Goal: Use online tool/utility: Utilize a website feature to perform a specific function

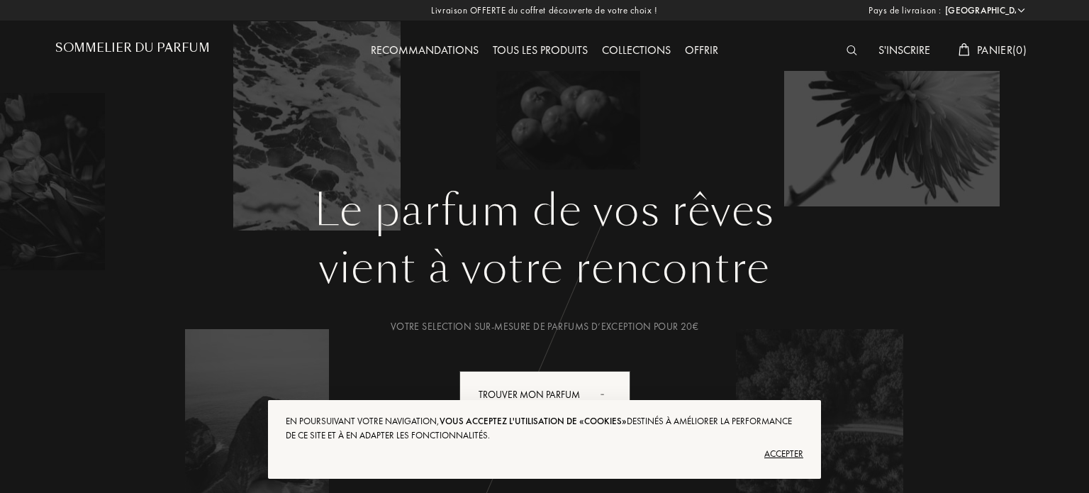
select select "FR"
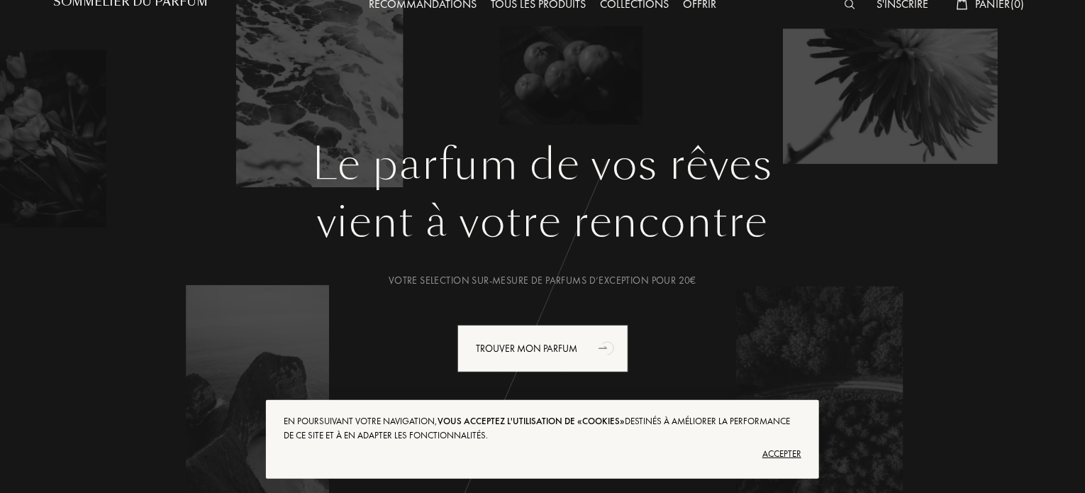
scroll to position [142, 0]
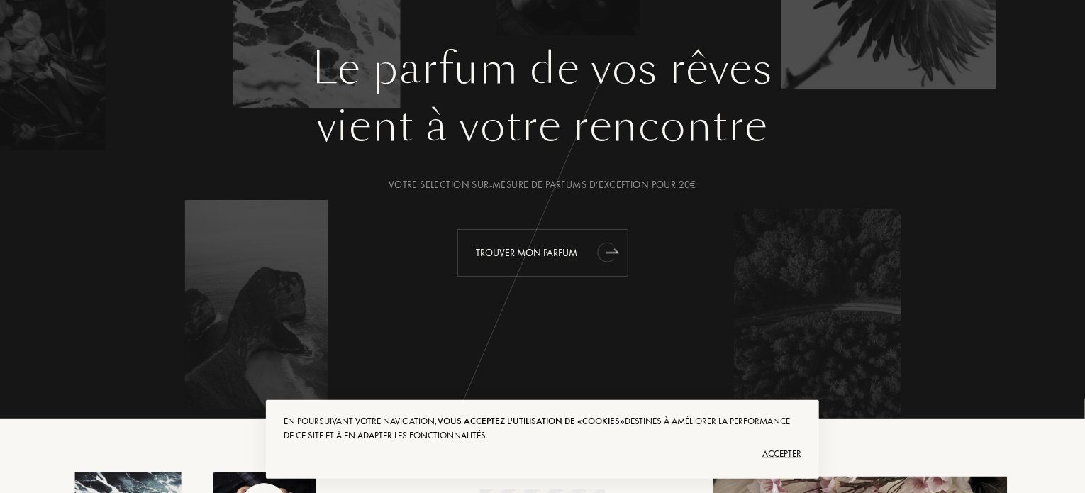
click at [561, 255] on div "Trouver mon parfum" at bounding box center [542, 253] width 171 height 48
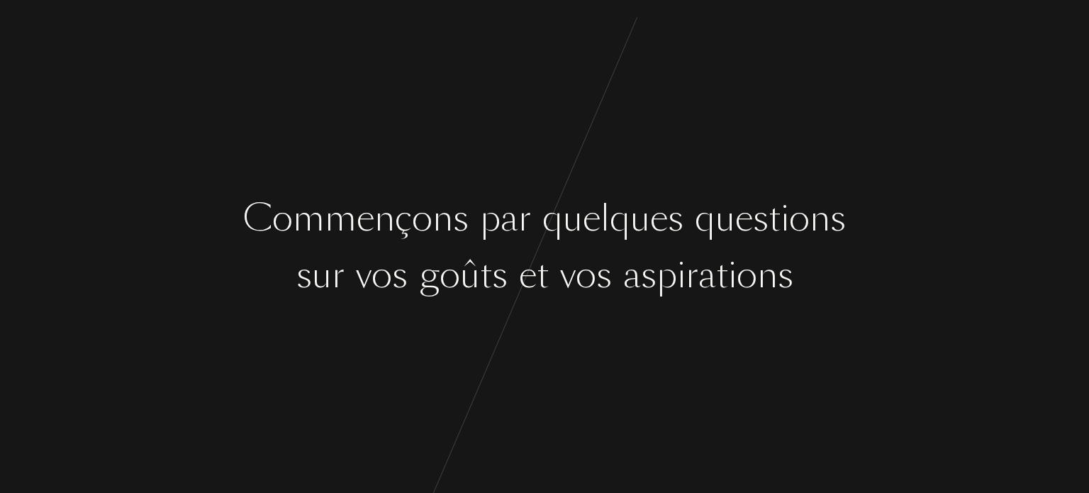
click at [556, 248] on div at bounding box center [554, 274] width 11 height 53
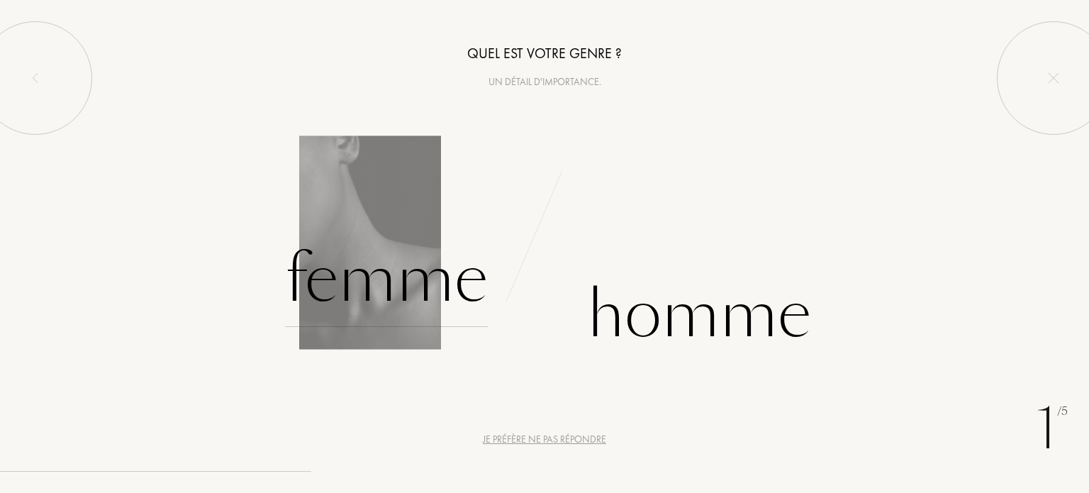
click at [420, 286] on div "Femme" at bounding box center [386, 279] width 203 height 96
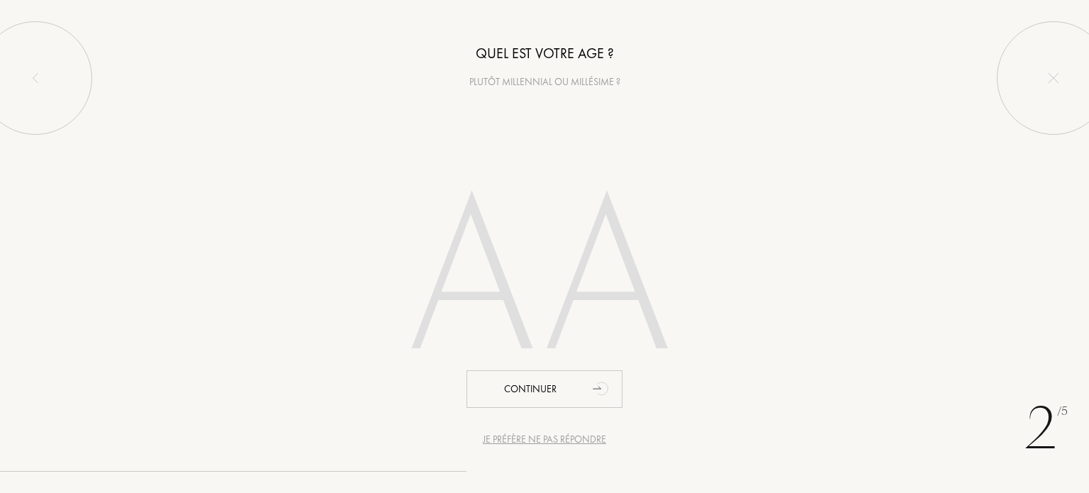
click at [493, 436] on div "Je préfère ne pas répondre" at bounding box center [544, 439] width 123 height 15
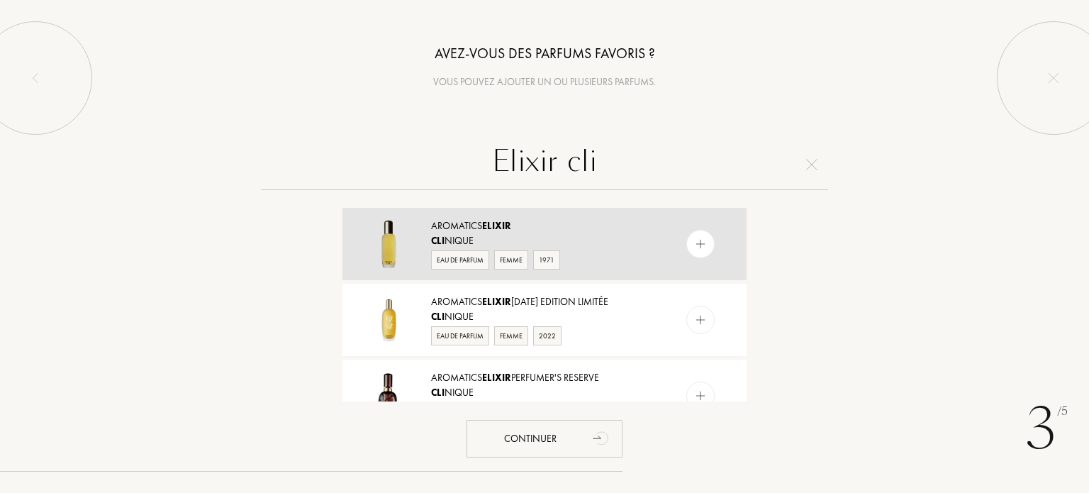
type input "Elixir cli"
click at [493, 230] on span "Elixir" at bounding box center [496, 225] width 29 height 13
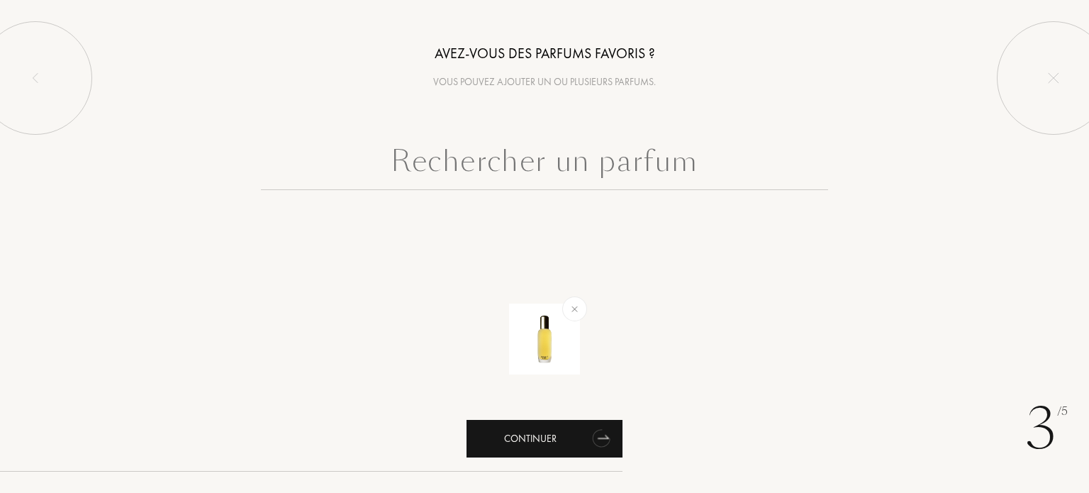
click at [528, 431] on div "Continuer" at bounding box center [545, 439] width 156 height 38
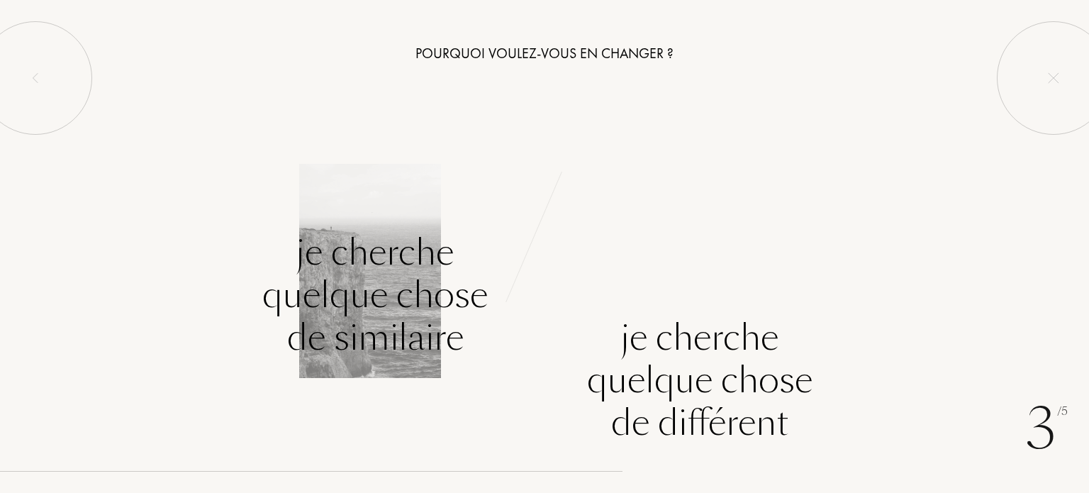
click at [364, 297] on div "Je cherche quelque chose de similaire" at bounding box center [374, 295] width 225 height 128
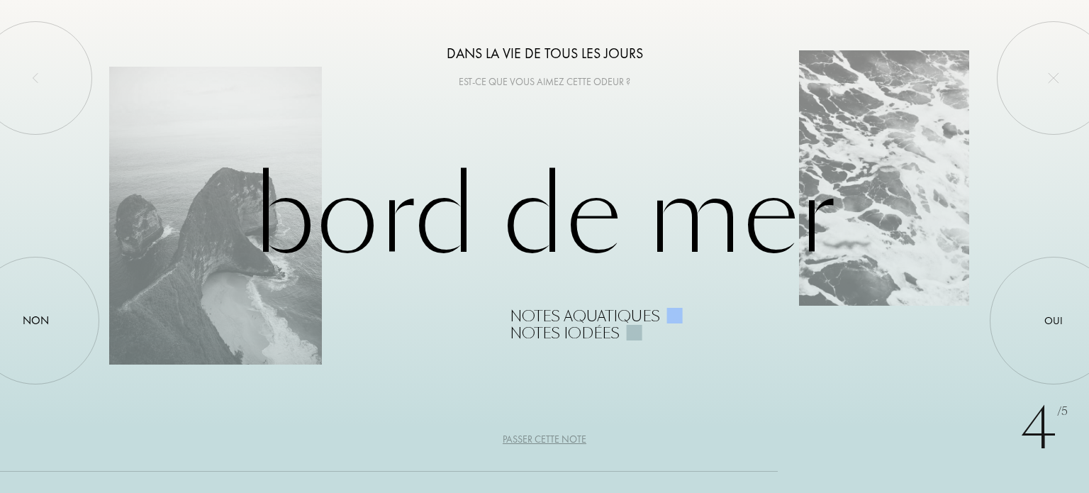
click at [549, 437] on div "Passer cette note" at bounding box center [545, 439] width 84 height 15
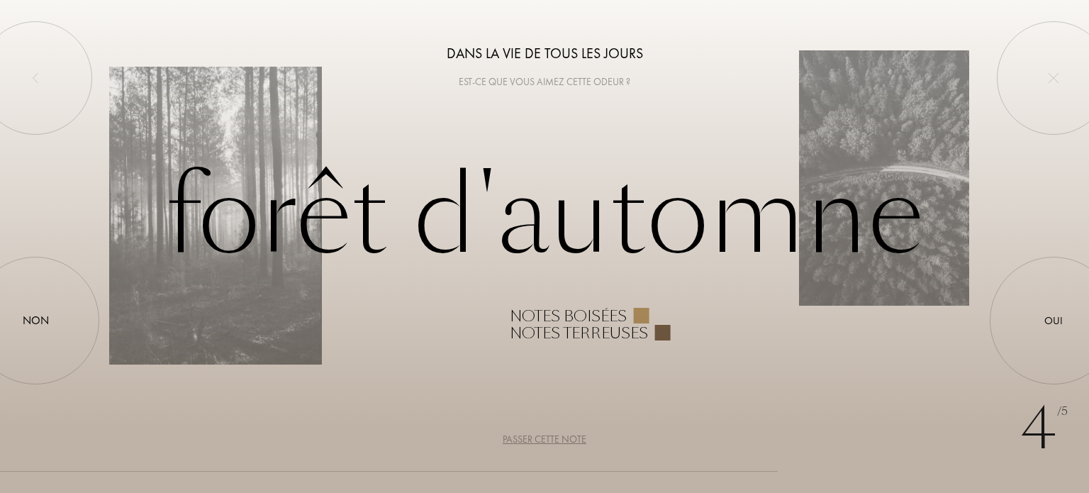
click at [549, 437] on div "Passer cette note" at bounding box center [545, 439] width 84 height 15
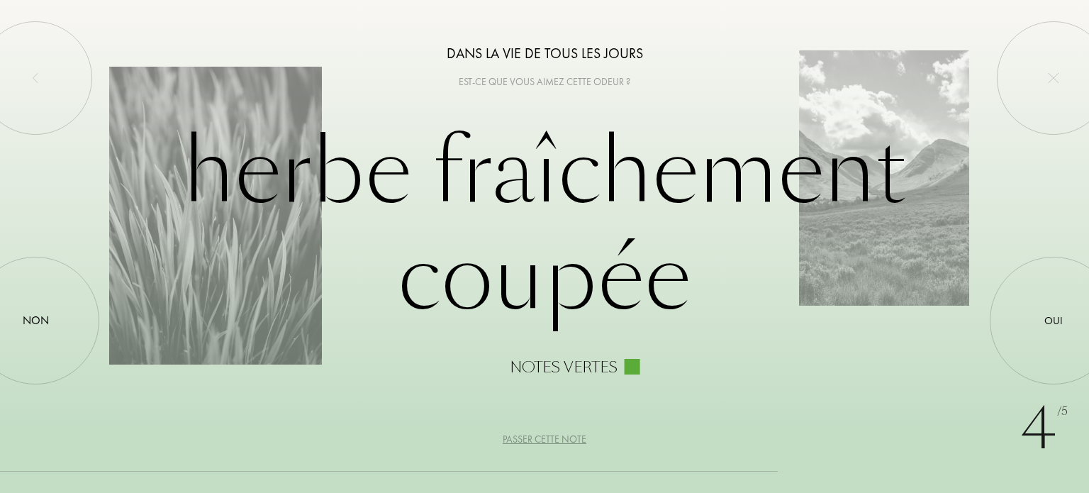
click at [549, 437] on div "Passer cette note" at bounding box center [545, 439] width 84 height 15
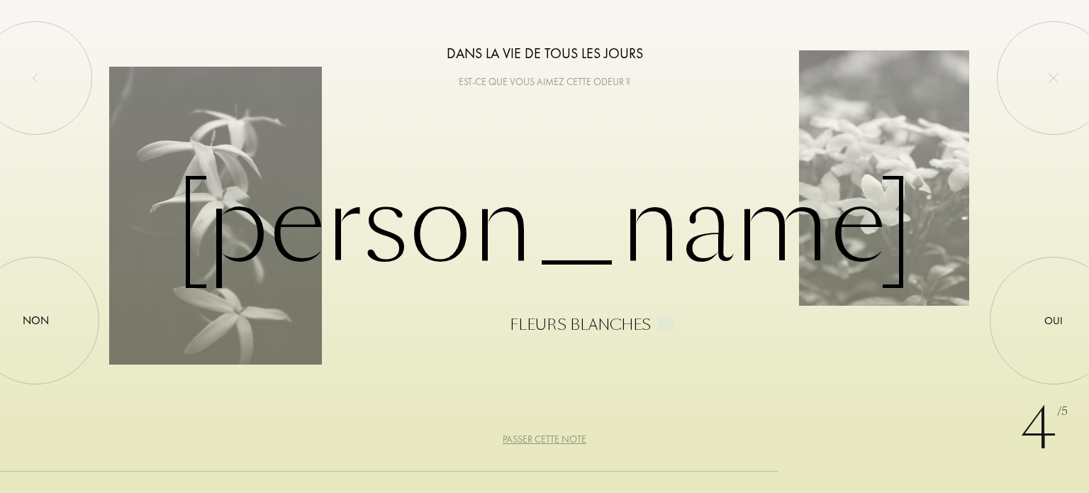
click at [549, 437] on div "Passer cette note" at bounding box center [545, 439] width 84 height 15
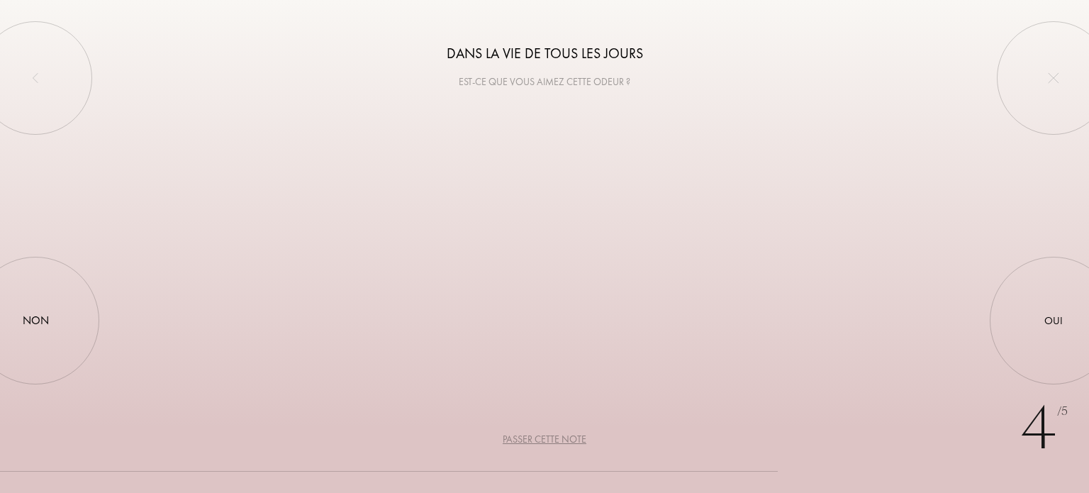
click at [549, 437] on div "Passer cette note" at bounding box center [545, 439] width 84 height 15
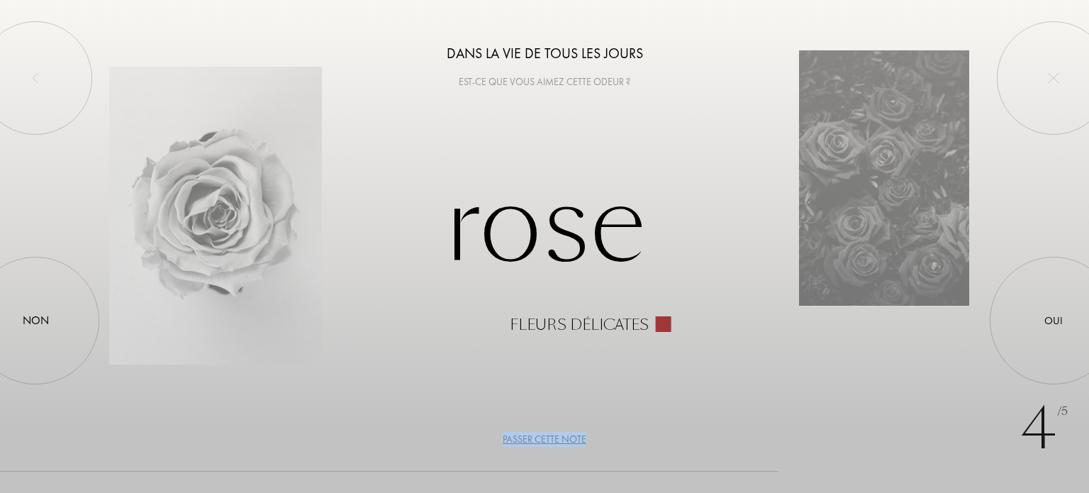
click at [549, 437] on div "Passer cette note" at bounding box center [545, 439] width 84 height 15
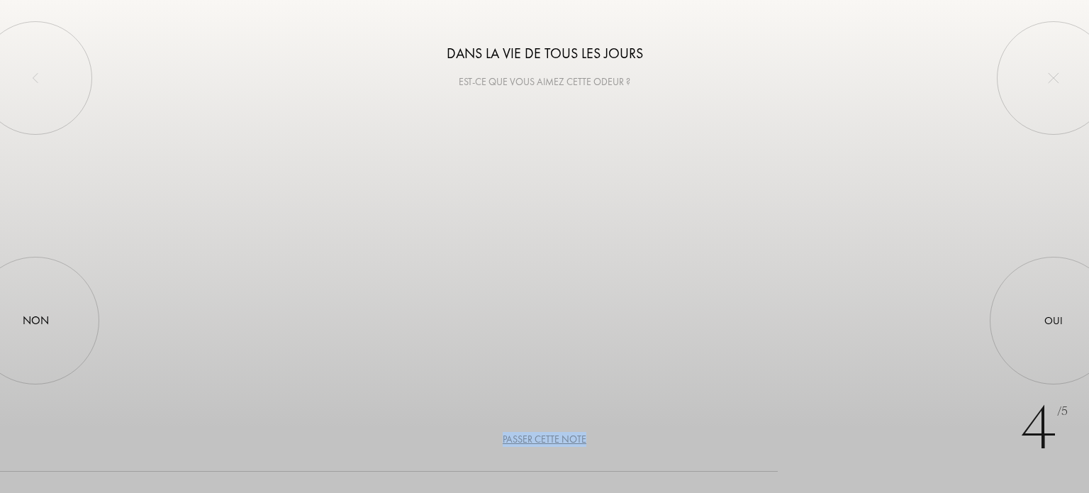
click at [549, 437] on div "Passer cette note" at bounding box center [545, 439] width 84 height 15
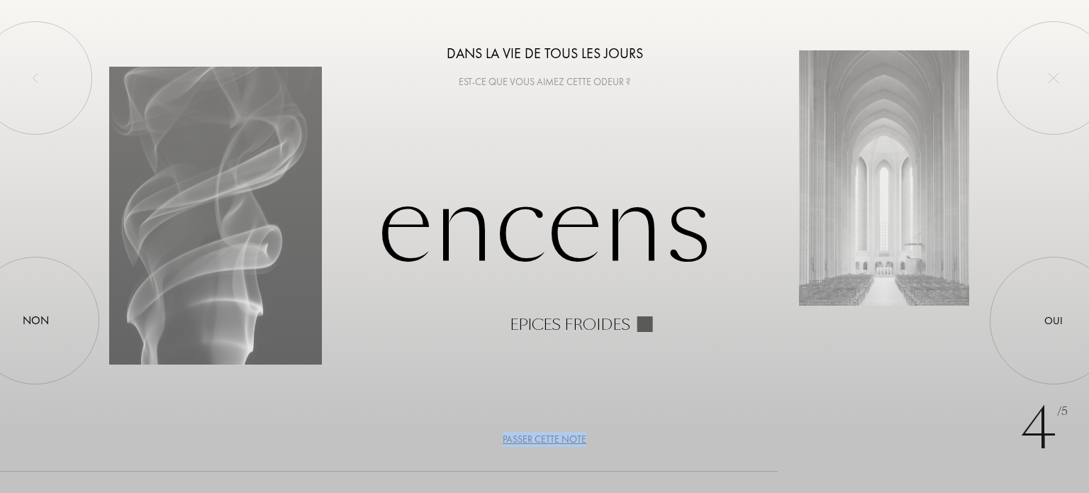
click at [549, 437] on div "Passer cette note" at bounding box center [545, 439] width 84 height 15
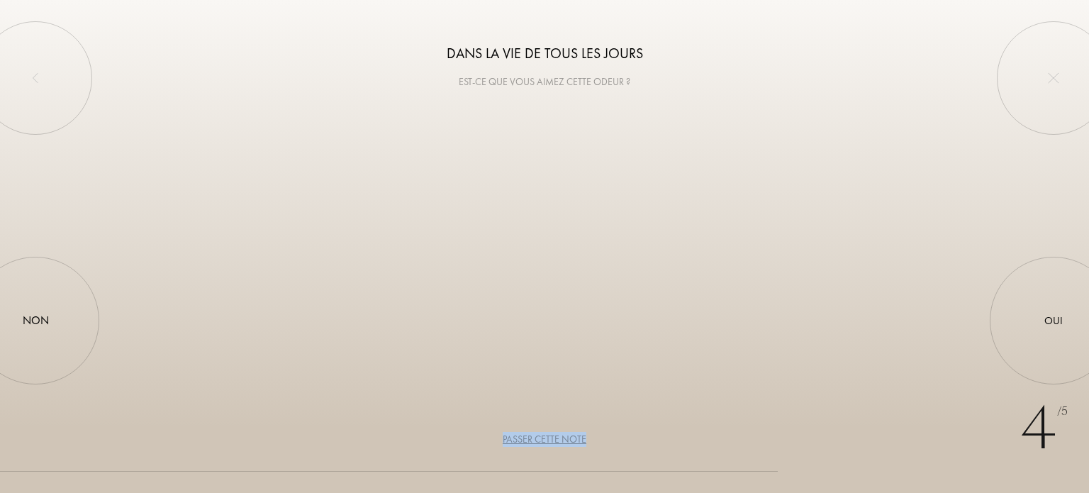
click at [549, 437] on div "Passer cette note" at bounding box center [545, 439] width 84 height 15
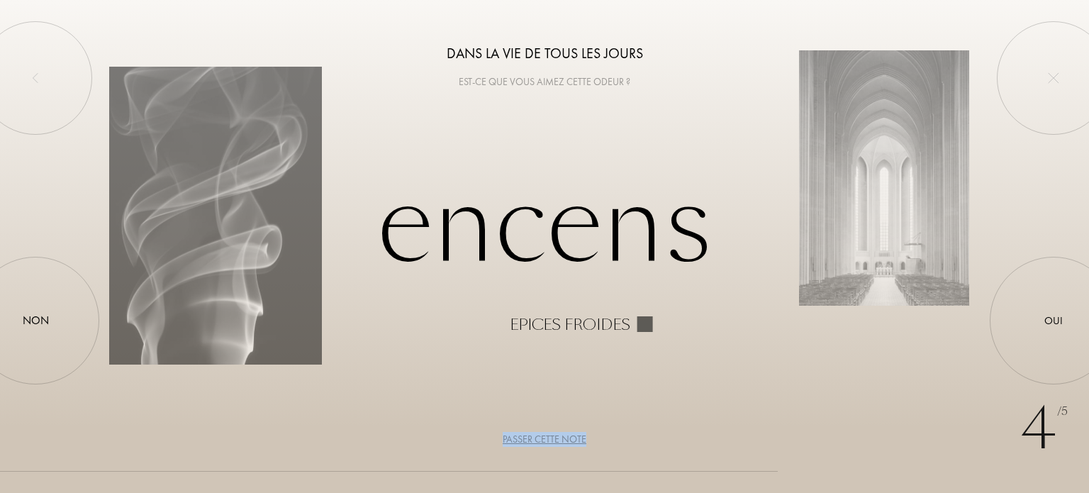
click at [549, 437] on div "Passer cette note" at bounding box center [545, 439] width 84 height 15
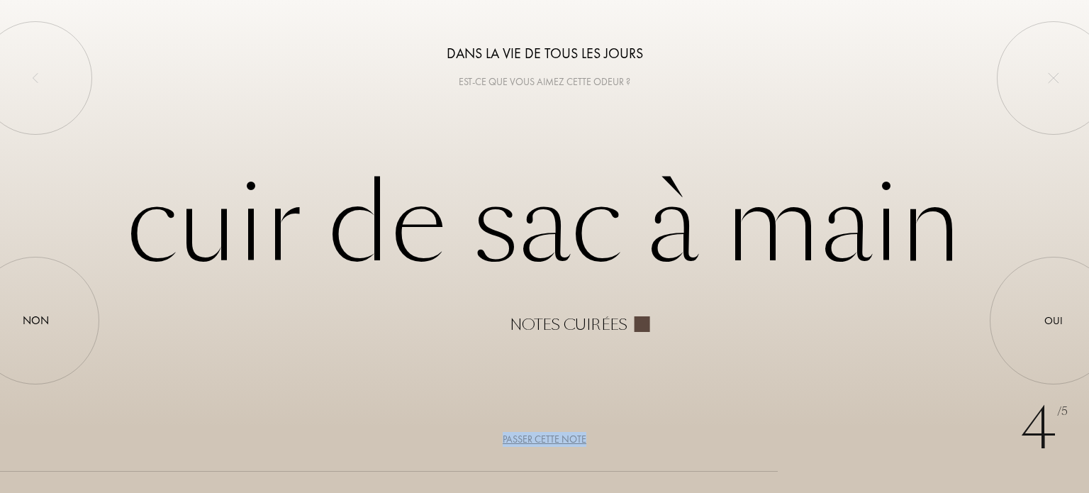
click at [549, 437] on div "Passer cette note" at bounding box center [545, 439] width 84 height 15
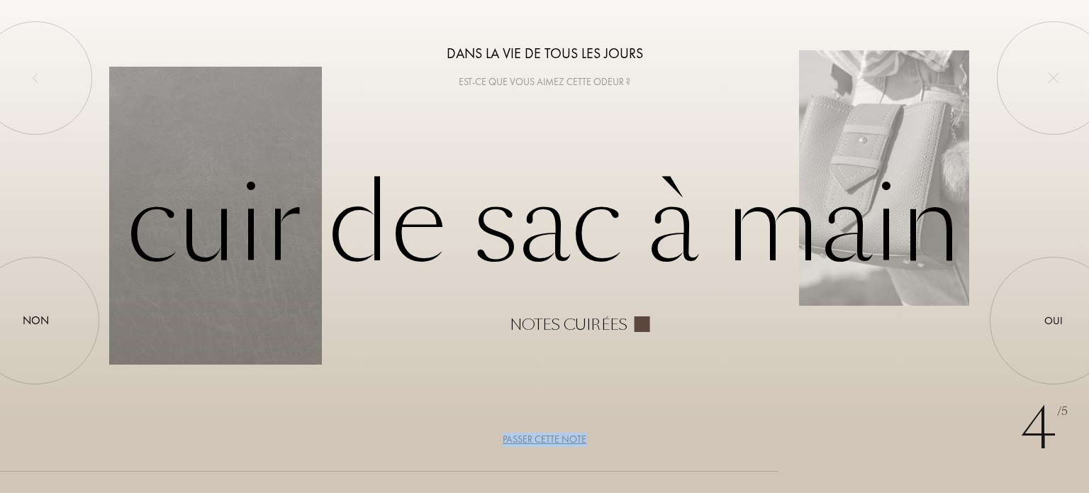
click at [549, 437] on div "Passer cette note" at bounding box center [545, 439] width 84 height 15
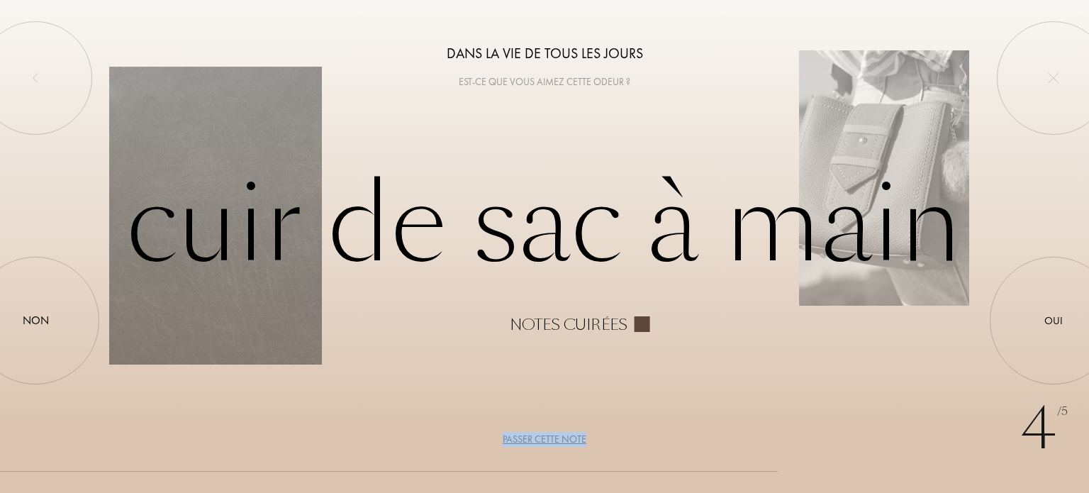
click at [549, 437] on div "Passer cette note" at bounding box center [545, 439] width 84 height 15
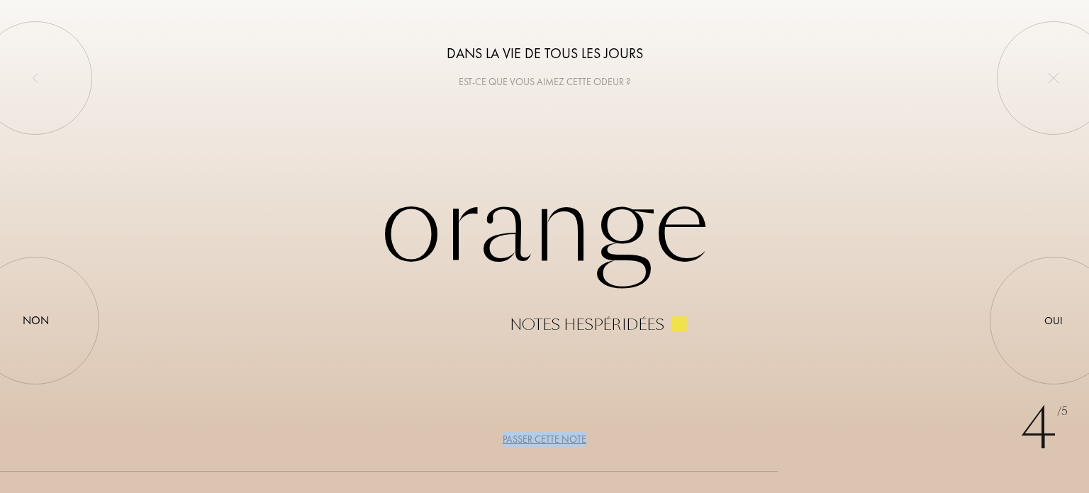
click at [549, 437] on div "Passer cette note" at bounding box center [545, 439] width 84 height 15
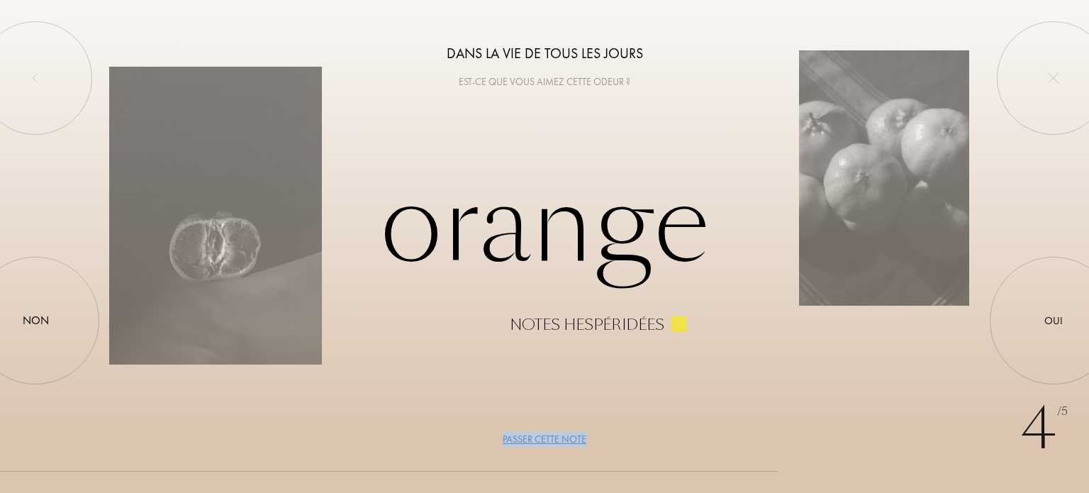
click at [549, 437] on div "Passer cette note" at bounding box center [545, 439] width 84 height 15
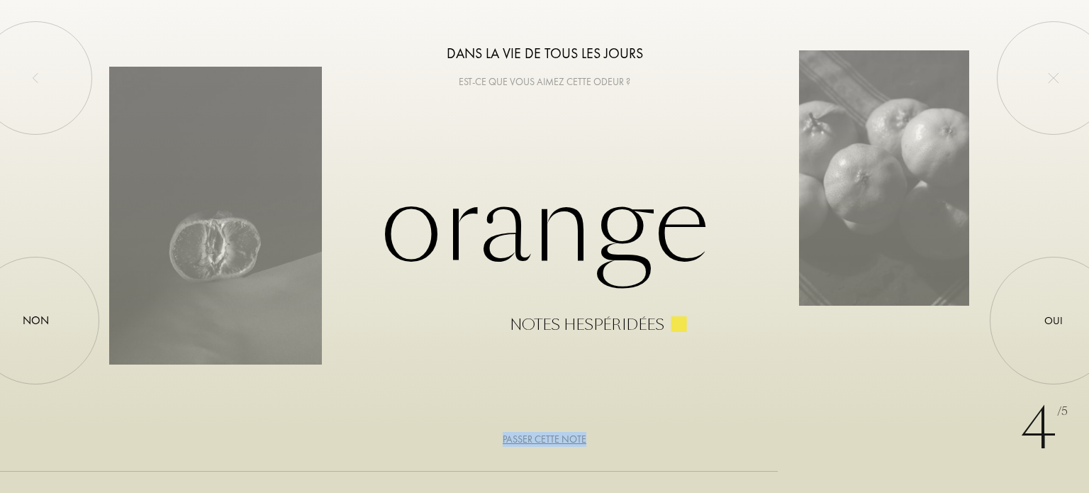
click at [549, 437] on div "Passer cette note" at bounding box center [545, 439] width 84 height 15
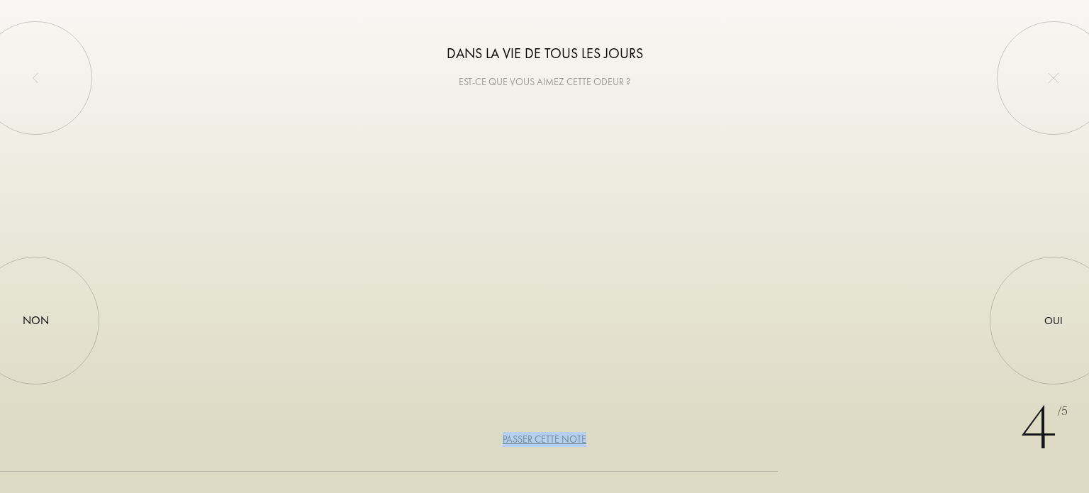
click at [549, 437] on div "Passer cette note" at bounding box center [545, 439] width 84 height 15
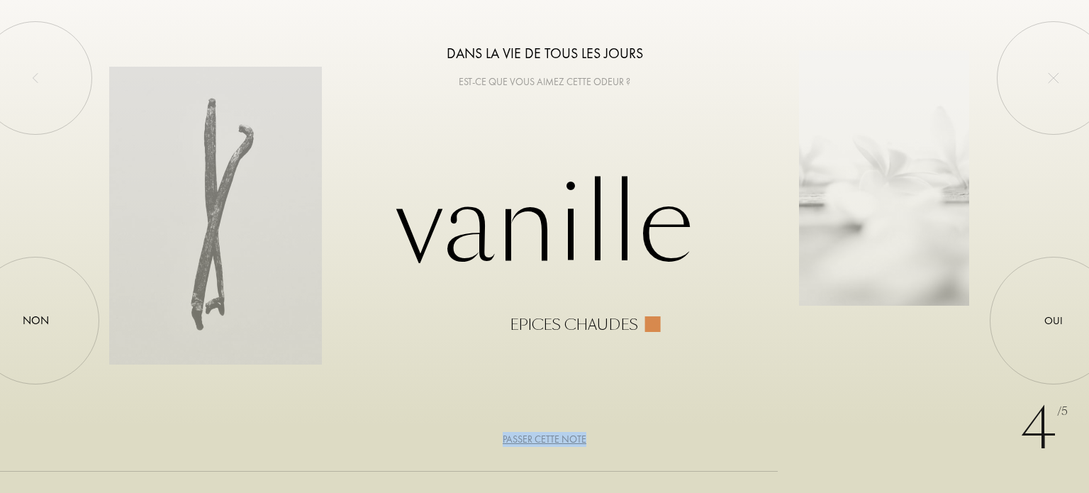
click at [549, 437] on div "Passer cette note" at bounding box center [545, 439] width 84 height 15
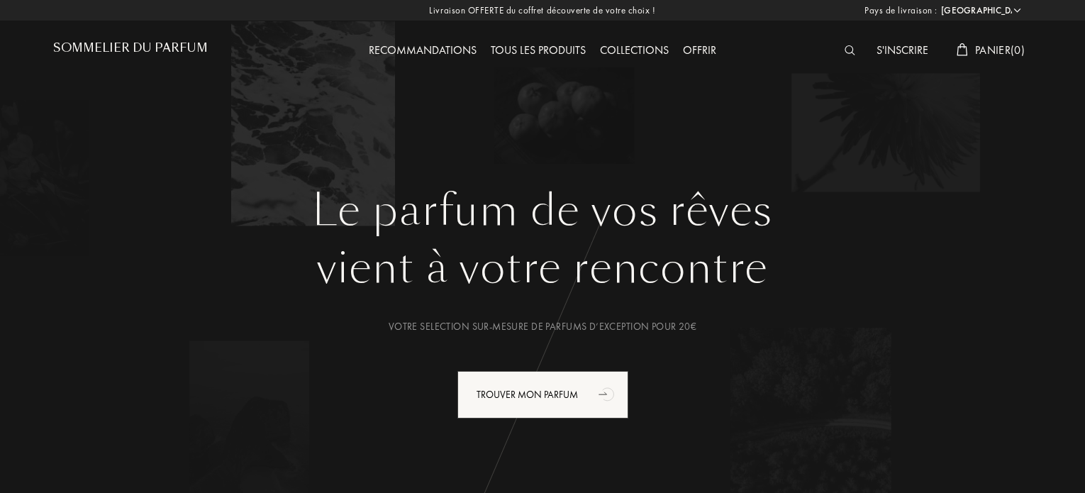
select select "FR"
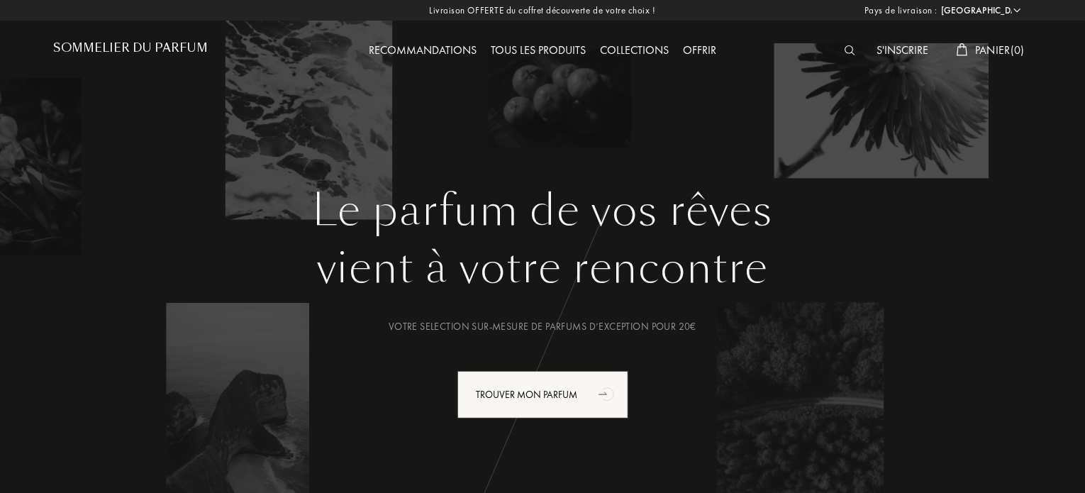
click at [191, 48] on h1 "Sommelier du Parfum" at bounding box center [130, 47] width 155 height 13
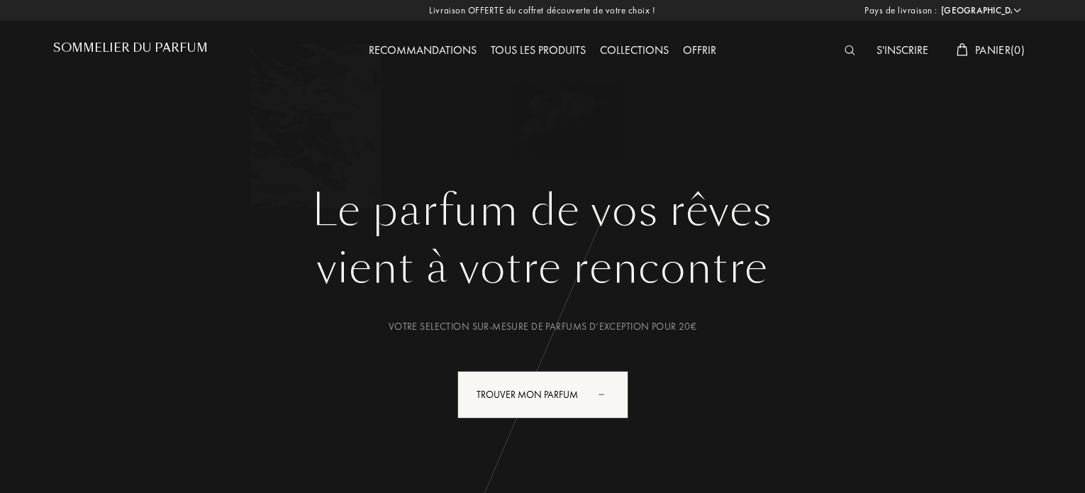
select select "FR"
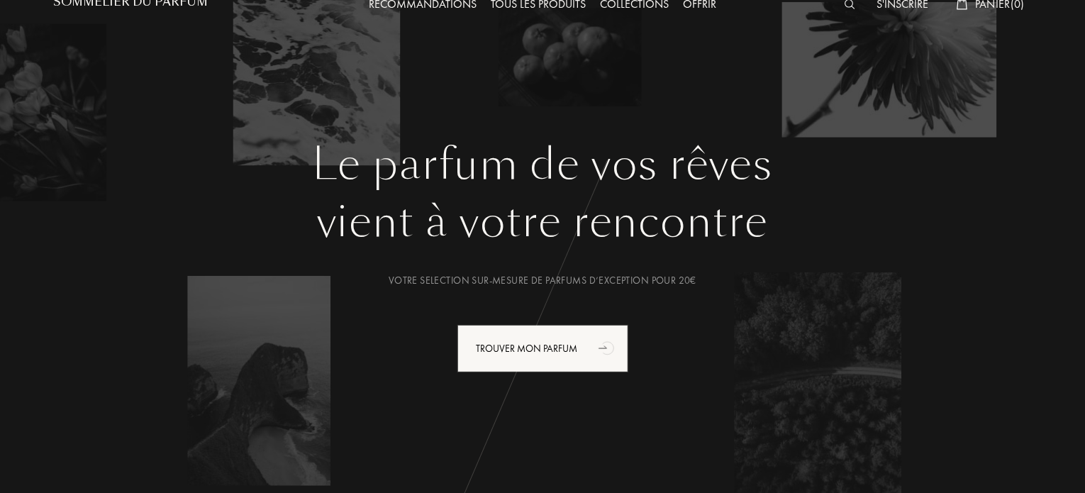
scroll to position [71, 0]
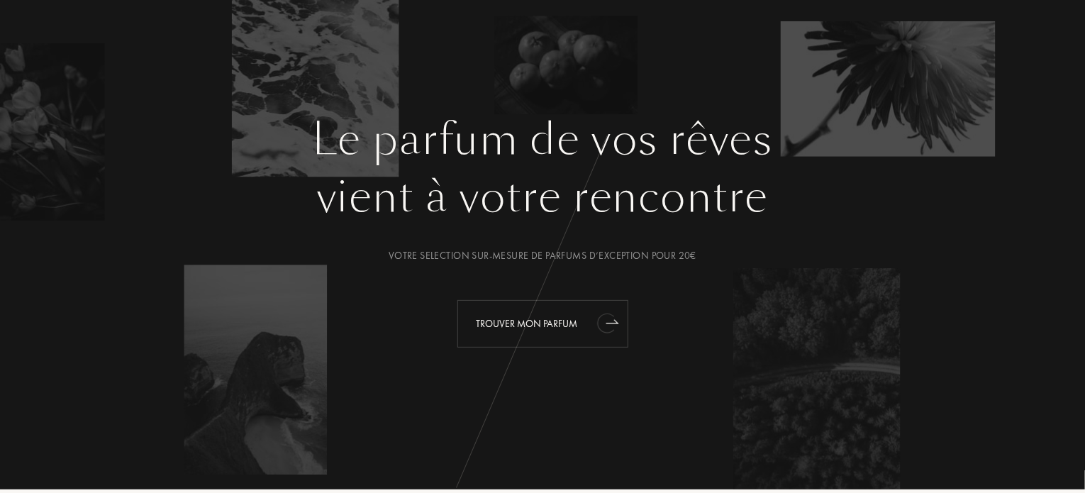
click at [537, 320] on div "Trouver mon parfum" at bounding box center [542, 324] width 171 height 48
